Goal: Task Accomplishment & Management: Use online tool/utility

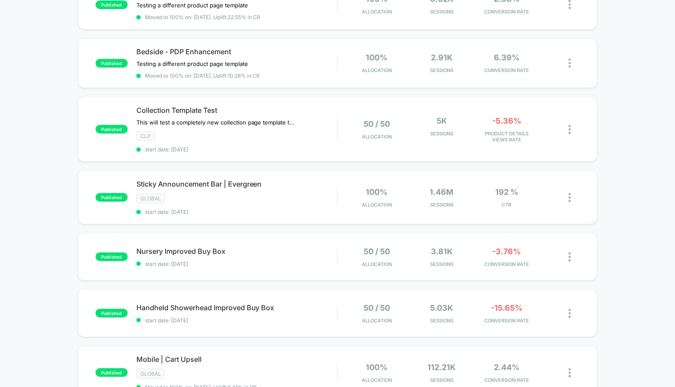
scroll to position [126, 0]
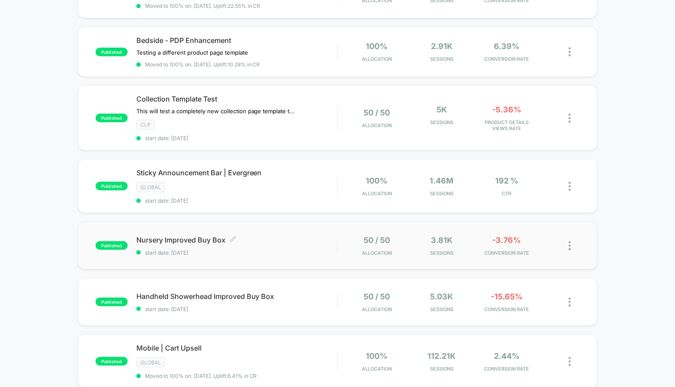
click at [284, 250] on span "start date: [DATE]" at bounding box center [236, 253] width 201 height 7
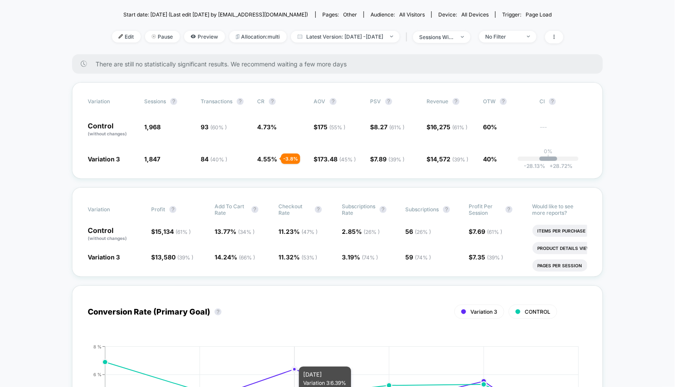
scroll to position [8, 0]
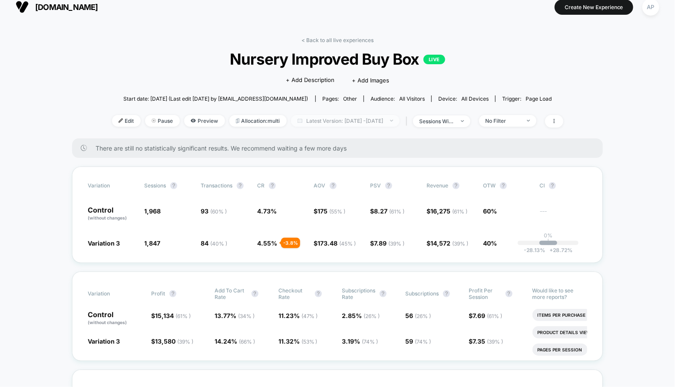
click at [336, 119] on span "Latest Version: [DATE] - [DATE]" at bounding box center [345, 121] width 109 height 12
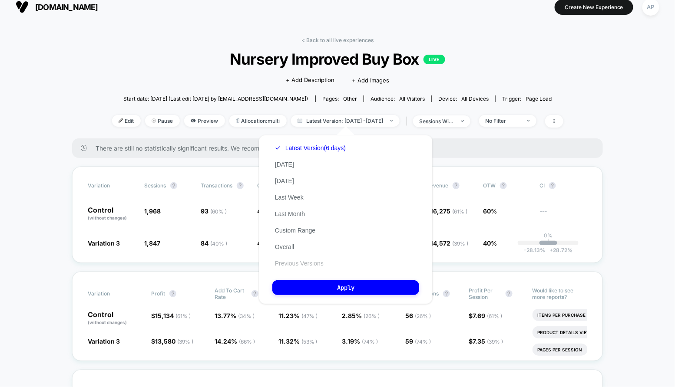
click at [300, 264] on button "Previous Versions" at bounding box center [299, 264] width 54 height 8
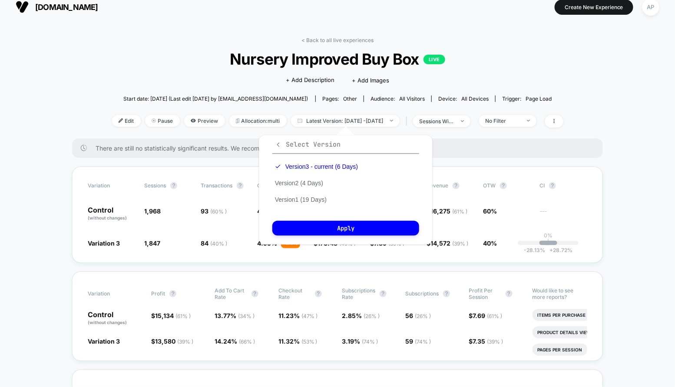
click at [278, 145] on icon "button" at bounding box center [278, 144] width 3 height 4
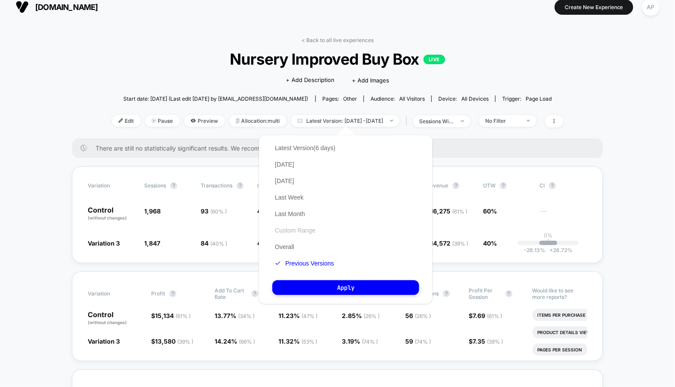
click at [292, 230] on button "Custom Range" at bounding box center [295, 231] width 46 height 8
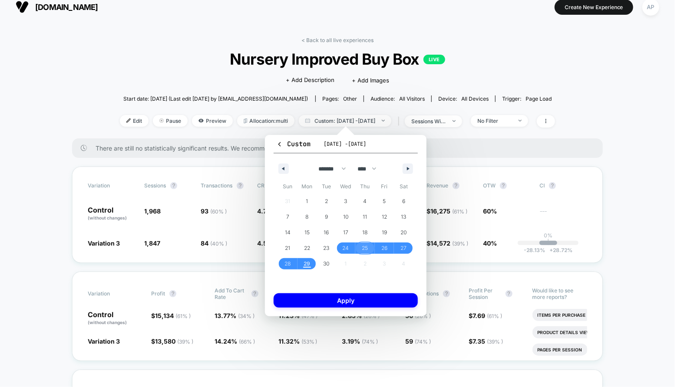
click at [363, 247] on span "25" at bounding box center [365, 249] width 6 height 16
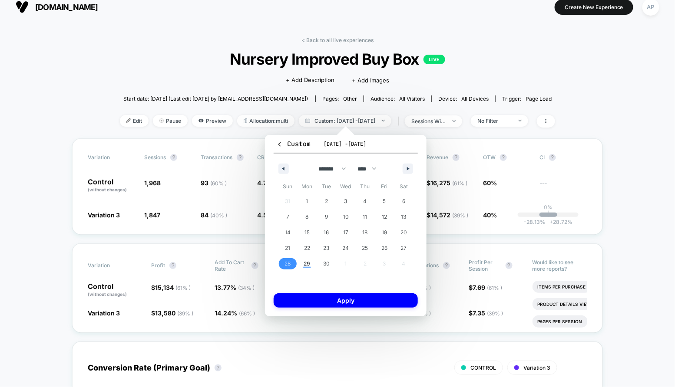
click at [293, 262] on span "28" at bounding box center [288, 263] width 20 height 11
click at [306, 310] on div "Custom [DATE] - [DATE] ******* ******** ***** ***** *** **** **** ****** ******…" at bounding box center [346, 225] width 162 height 181
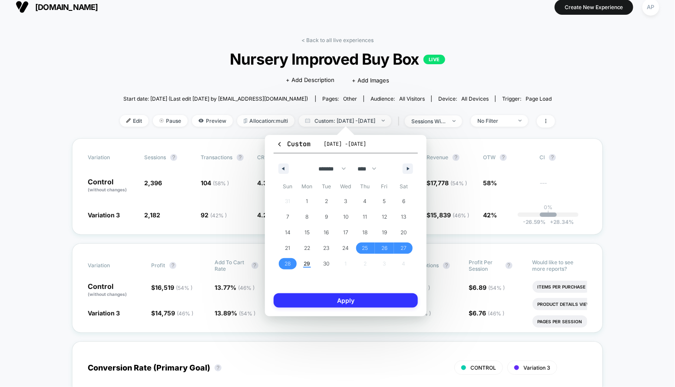
click at [302, 304] on button "Apply" at bounding box center [346, 301] width 144 height 14
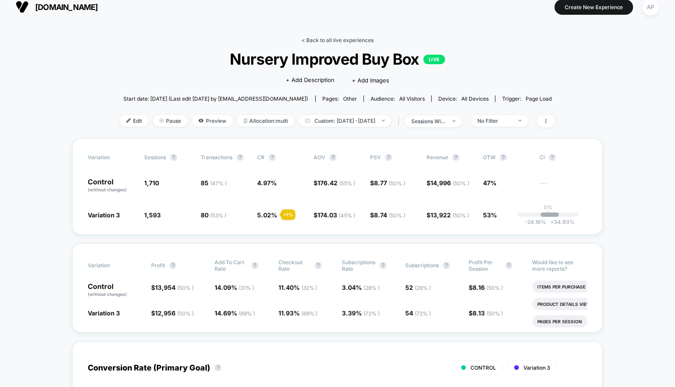
click at [361, 40] on link "< Back to all live experiences" at bounding box center [337, 40] width 72 height 7
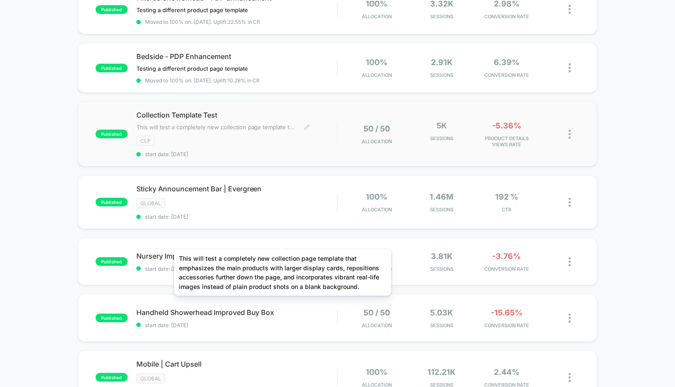
scroll to position [119, 0]
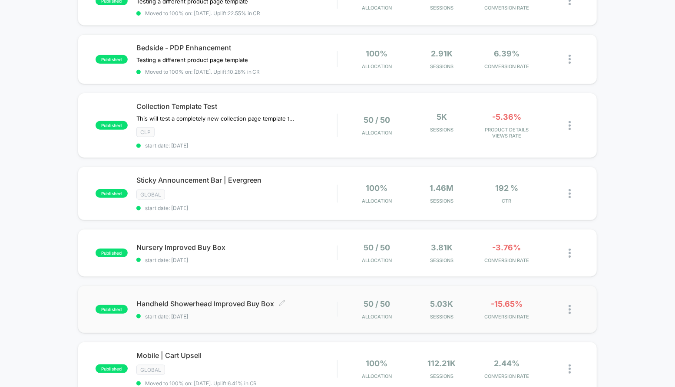
click at [323, 316] on span "start date: [DATE]" at bounding box center [236, 316] width 201 height 7
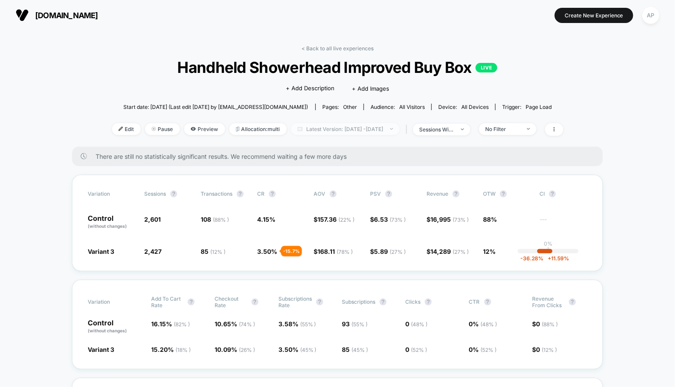
click at [301, 134] on span "Latest Version: [DATE] - [DATE]" at bounding box center [345, 129] width 109 height 12
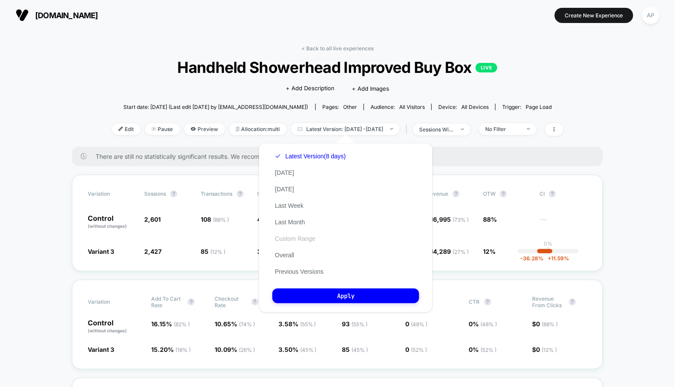
click at [297, 241] on button "Custom Range" at bounding box center [295, 239] width 46 height 8
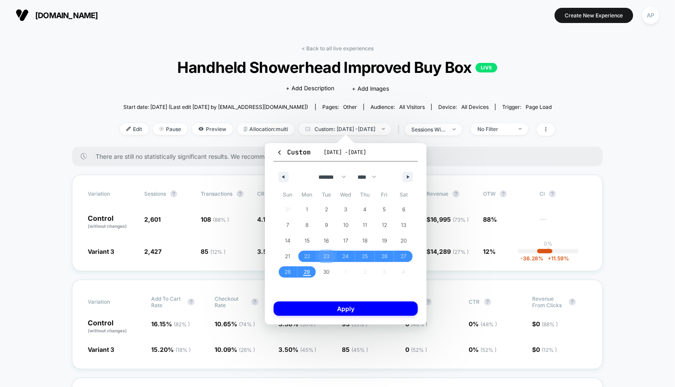
click at [322, 257] on span "23" at bounding box center [327, 256] width 20 height 11
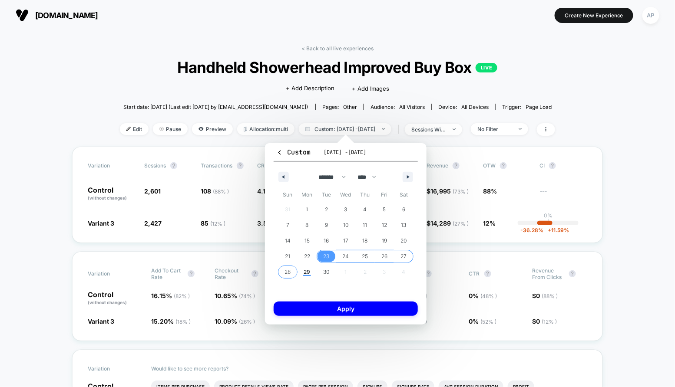
click at [288, 273] on span "28" at bounding box center [287, 272] width 6 height 16
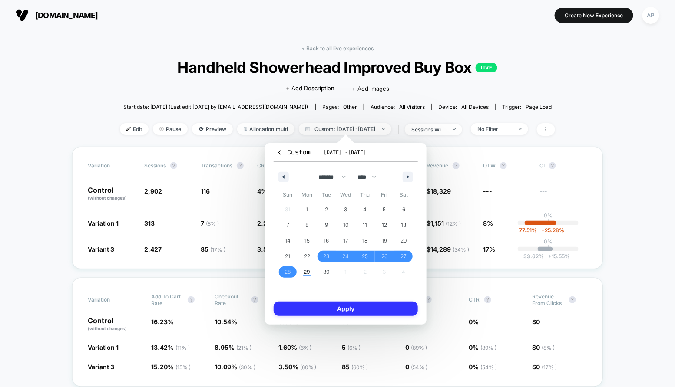
click at [304, 311] on button "Apply" at bounding box center [346, 309] width 144 height 14
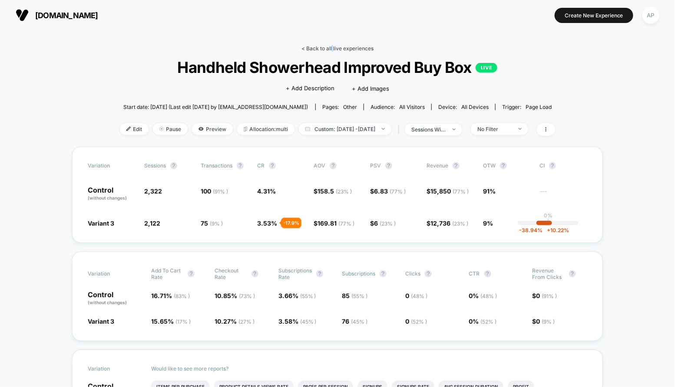
click at [332, 46] on link "< Back to all live experiences" at bounding box center [337, 48] width 72 height 7
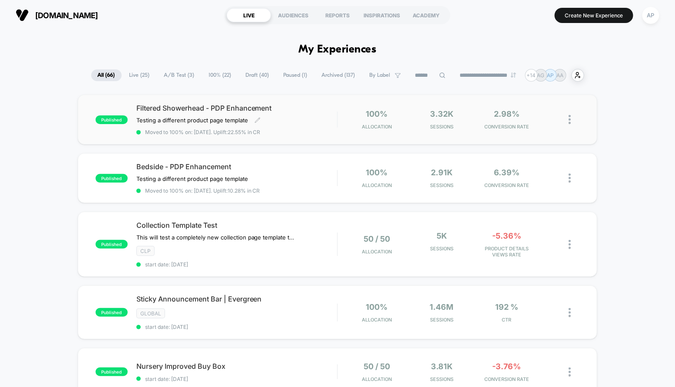
click at [305, 128] on div "Filtered Showerhead - PDP Enhancement Testing a different product page template…" at bounding box center [236, 120] width 201 height 32
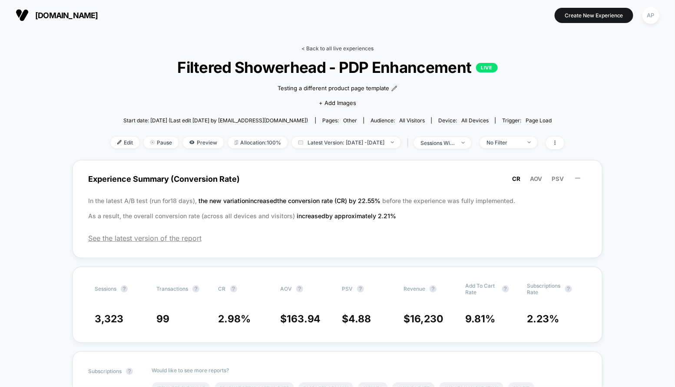
click at [335, 50] on link "< Back to all live experiences" at bounding box center [337, 48] width 72 height 7
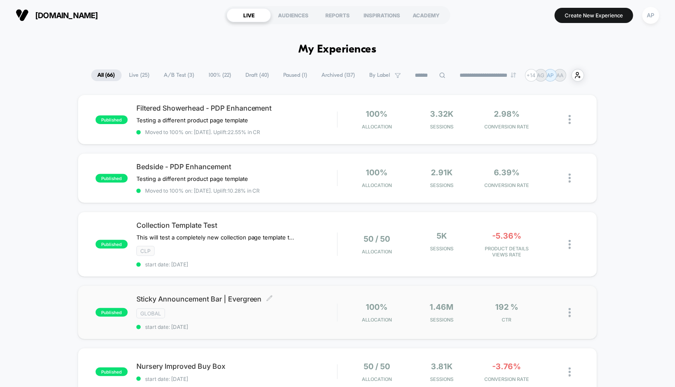
click at [302, 317] on div "Sticky Announcement Bar | Evergreen Click to edit experience details Click to e…" at bounding box center [236, 313] width 201 height 36
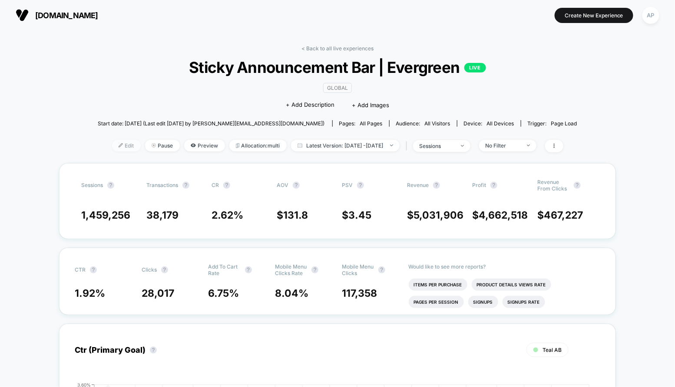
click at [112, 144] on span "Edit" at bounding box center [126, 146] width 29 height 12
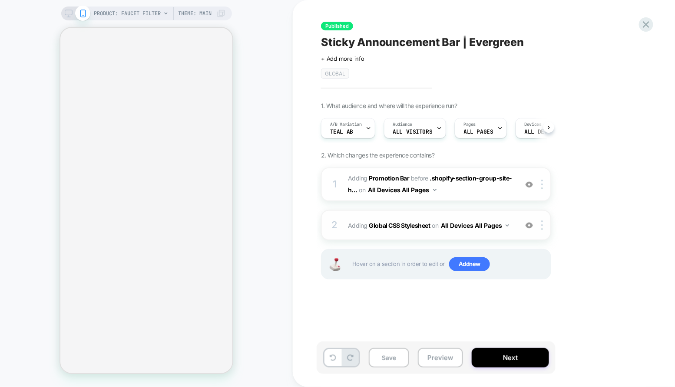
click at [406, 213] on div "2 Adding Global CSS Stylesheet on All Devices All Pages Add Before Add After Ta…" at bounding box center [436, 225] width 230 height 30
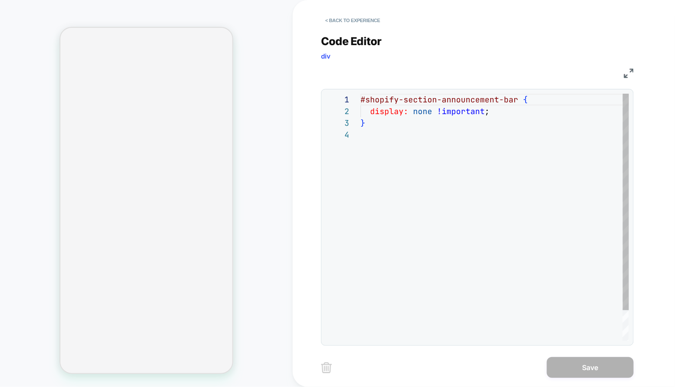
scroll to position [35, 0]
click at [355, 22] on button "< Back to experience" at bounding box center [352, 20] width 63 height 14
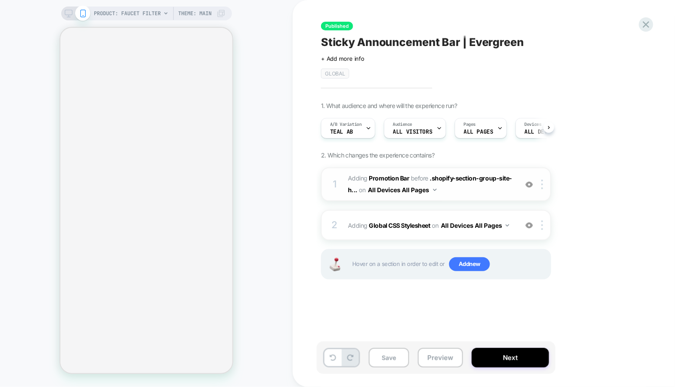
scroll to position [0, 0]
click at [450, 188] on span "#_loomi_addon_1730835540714_dup1732142624_dup1732717452_dup1733494637_dup173510…" at bounding box center [430, 184] width 165 height 23
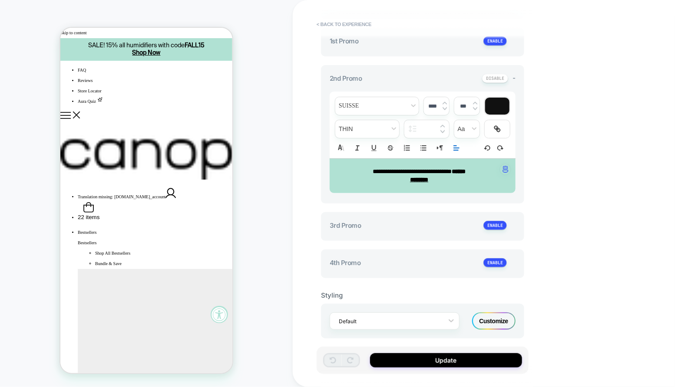
scroll to position [304, 0]
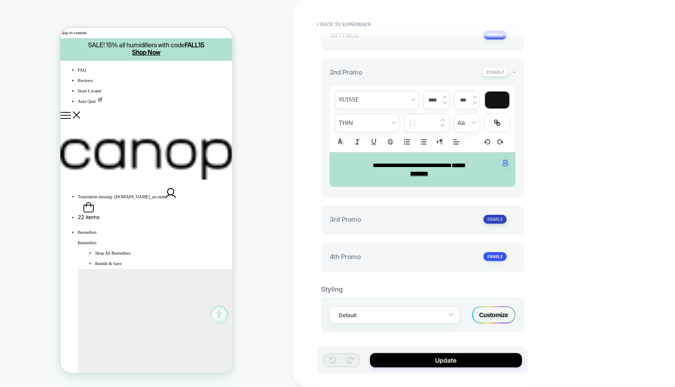
click at [492, 215] on button at bounding box center [494, 219] width 23 height 9
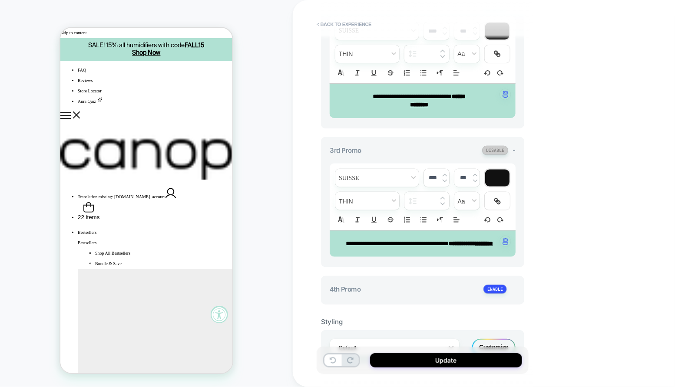
scroll to position [387, 0]
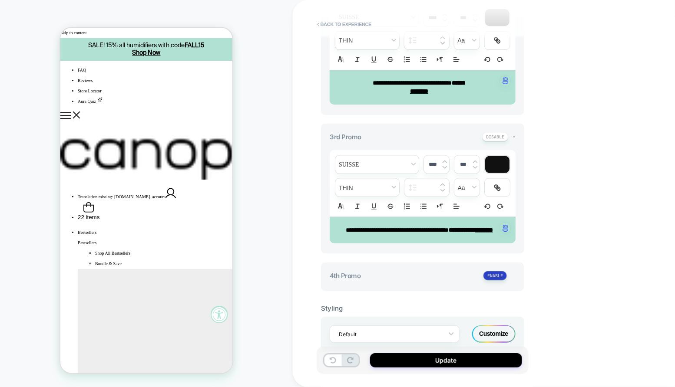
click at [496, 280] on button at bounding box center [494, 275] width 23 height 9
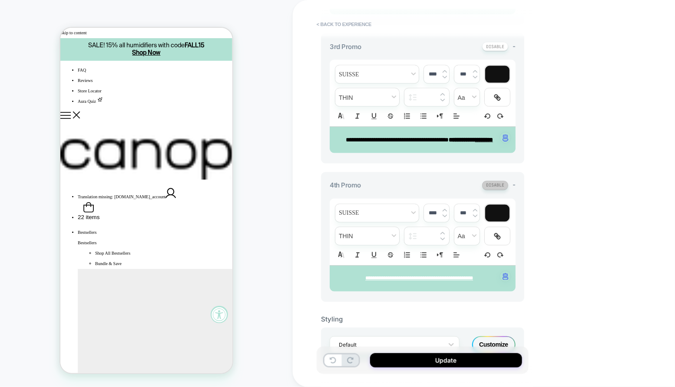
scroll to position [480, 0]
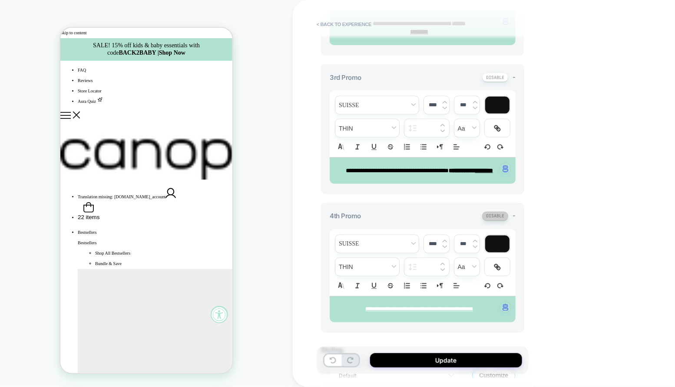
click at [500, 221] on button at bounding box center [495, 216] width 26 height 9
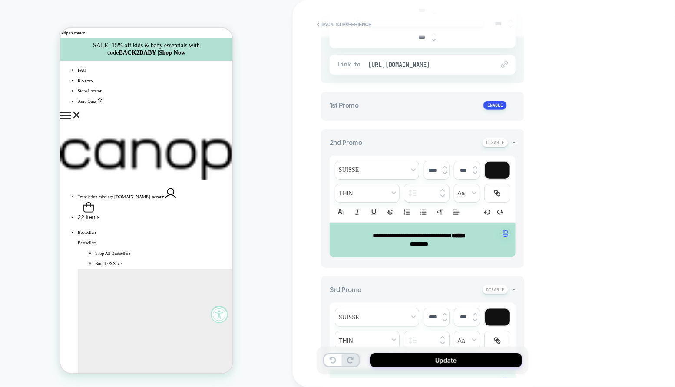
scroll to position [231, 0]
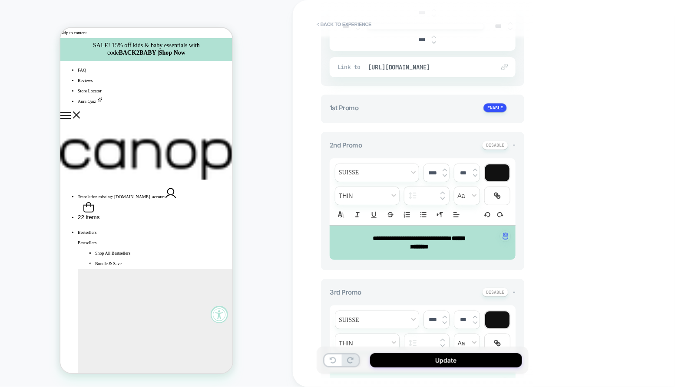
click at [492, 99] on div "**********" at bounding box center [422, 109] width 203 height 29
click at [492, 105] on button at bounding box center [494, 107] width 23 height 9
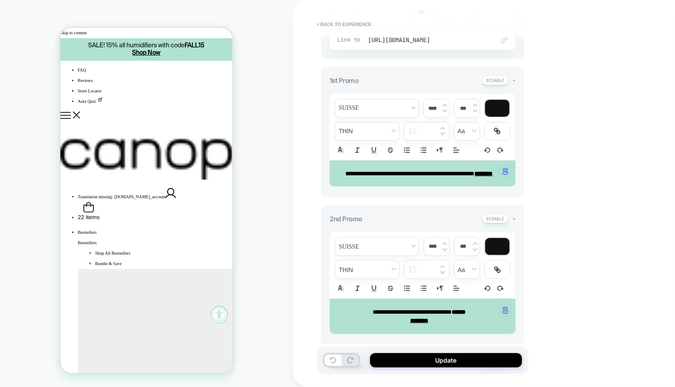
scroll to position [262, 0]
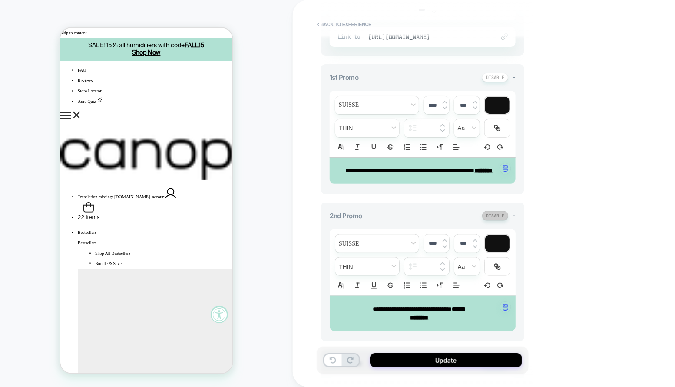
click at [494, 221] on button at bounding box center [495, 215] width 26 height 9
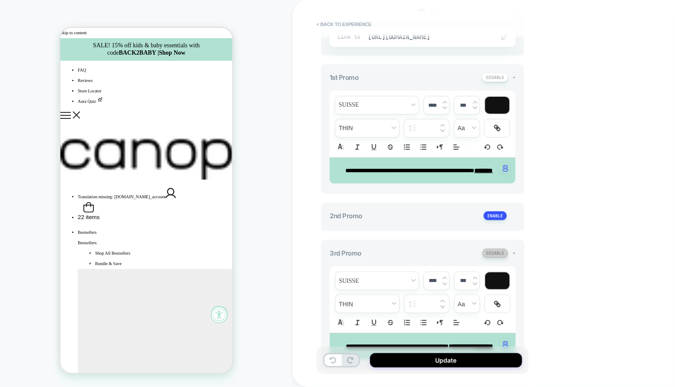
click at [496, 258] on button at bounding box center [495, 253] width 26 height 9
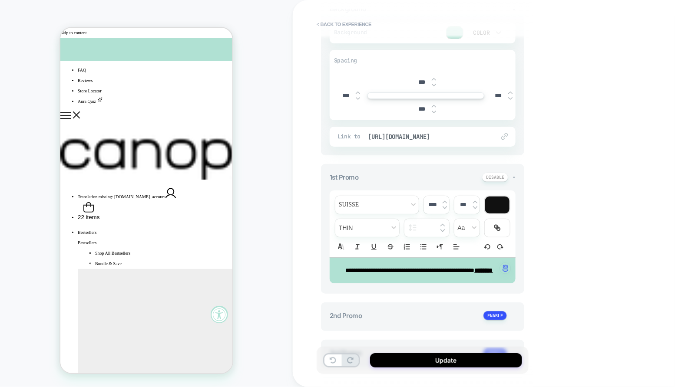
scroll to position [161, 0]
click at [451, 134] on span "[URL][DOMAIN_NAME]" at bounding box center [427, 138] width 118 height 8
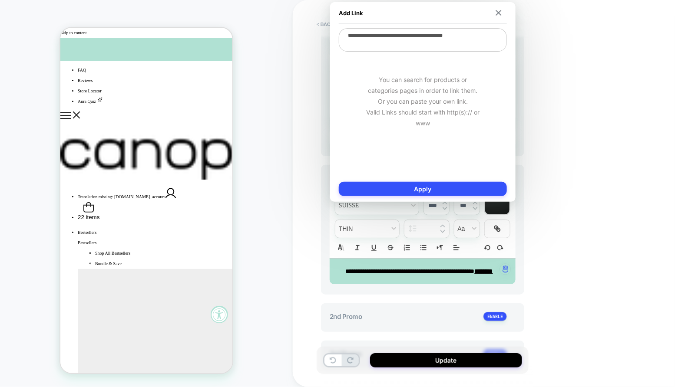
drag, startPoint x: 491, startPoint y: 36, endPoint x: 452, endPoint y: 36, distance: 38.6
click at [452, 36] on textarea "**********" at bounding box center [423, 39] width 168 height 23
type textarea "**********"
type textarea "*"
type textarea "**********"
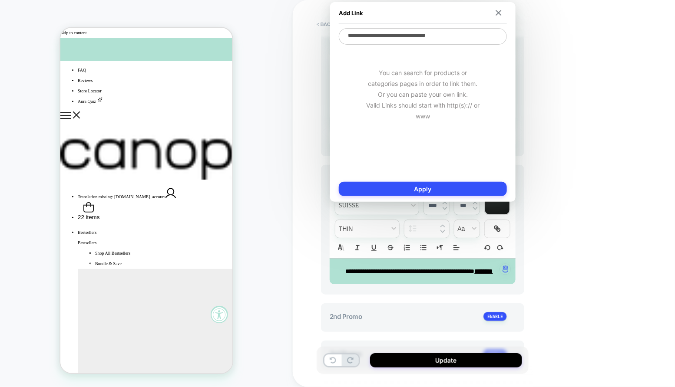
type textarea "*"
type textarea "**********"
type textarea "*"
type textarea "**********"
type textarea "*"
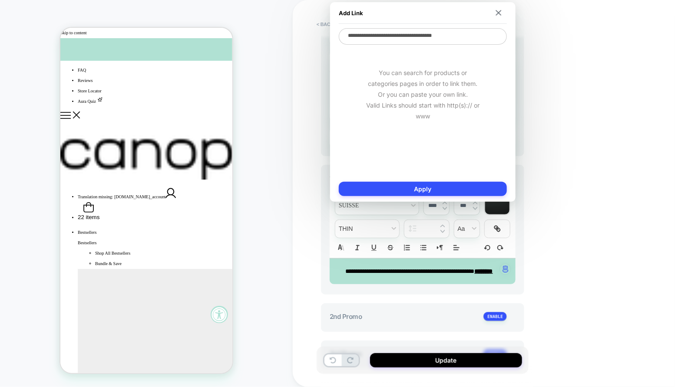
type textarea "**********"
type textarea "*"
type textarea "**********"
type textarea "*"
type textarea "**********"
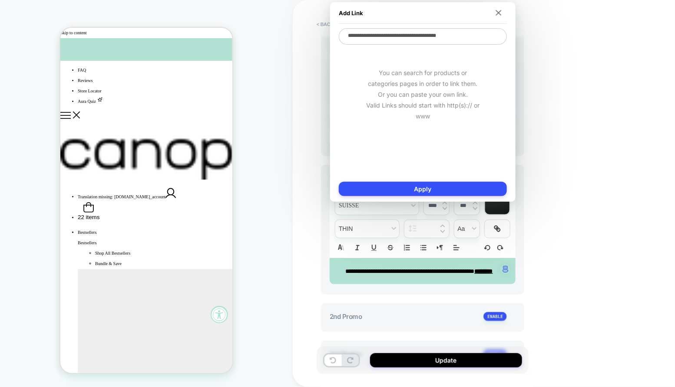
type textarea "*"
type textarea "**********"
type textarea "*"
type textarea "**********"
type textarea "*"
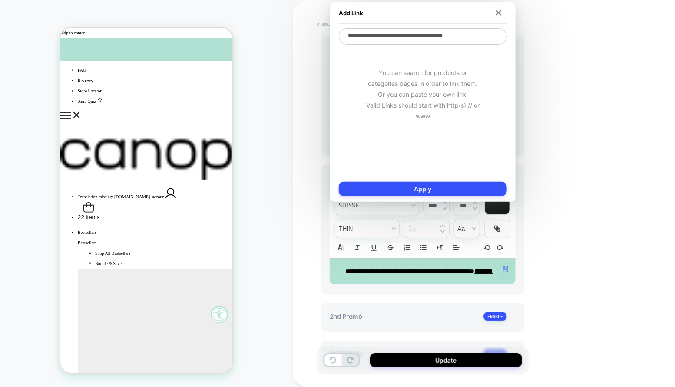
type textarea "**********"
type textarea "*"
type textarea "**********"
click at [456, 186] on button "Apply" at bounding box center [423, 189] width 168 height 14
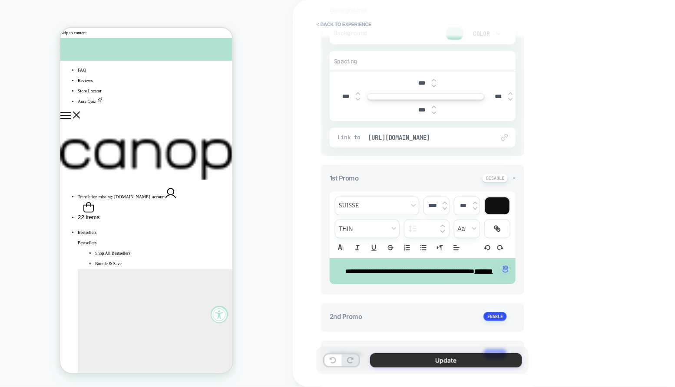
click at [449, 365] on button "Update" at bounding box center [446, 360] width 152 height 14
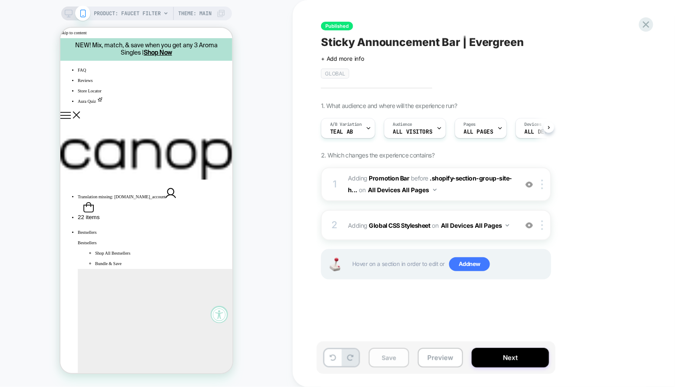
scroll to position [0, 0]
click at [402, 357] on button "Save" at bounding box center [389, 358] width 40 height 20
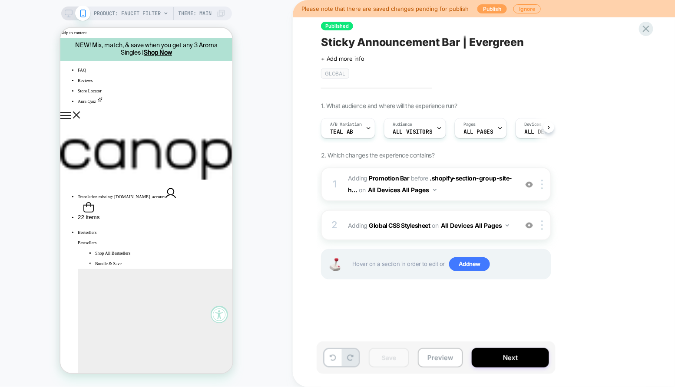
click at [488, 8] on button "Publish" at bounding box center [492, 8] width 30 height 9
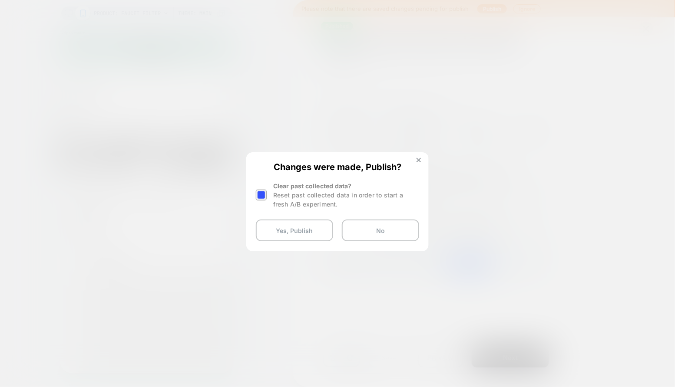
click at [265, 194] on div at bounding box center [261, 195] width 11 height 11
click at [290, 229] on button "Yes, Publish" at bounding box center [294, 231] width 77 height 22
